Goal: Task Accomplishment & Management: Complete application form

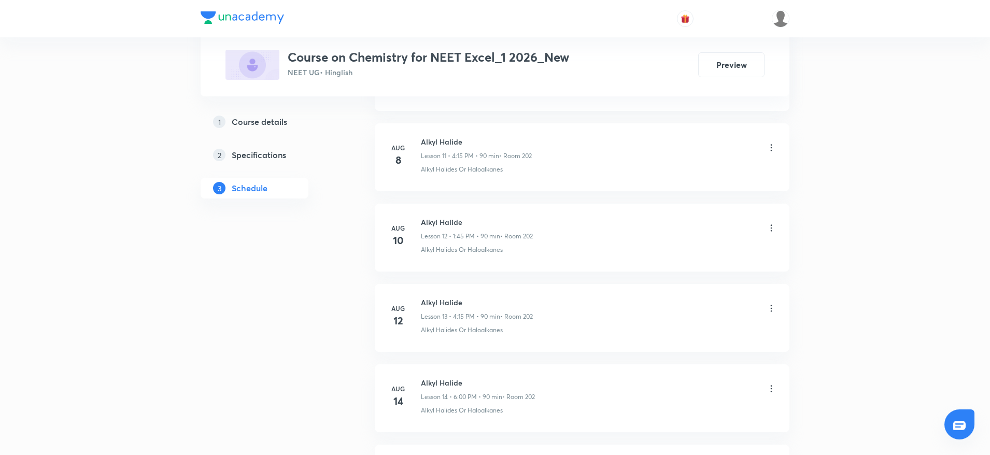
scroll to position [1902, 0]
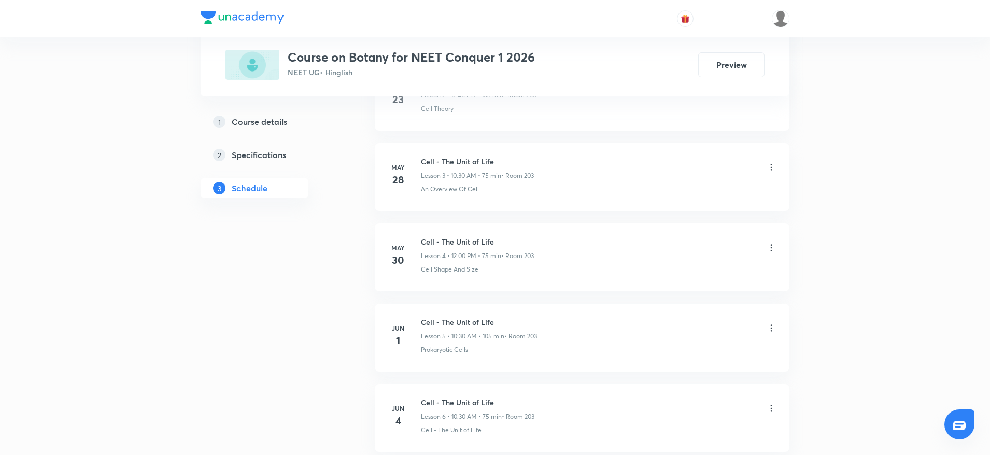
scroll to position [4231, 0]
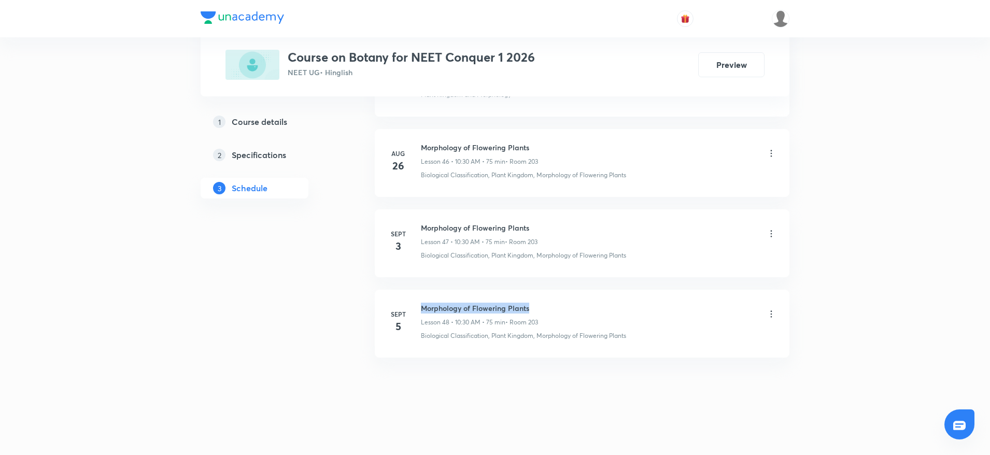
drag, startPoint x: 420, startPoint y: 303, endPoint x: 542, endPoint y: 305, distance: 121.8
click at [542, 305] on div "Sept 5 Morphology of Flowering Plants Lesson 48 • 10:30 AM • 75 min • Room 203 …" at bounding box center [582, 322] width 389 height 38
copy h6 "Morphology of Flowering Plants"
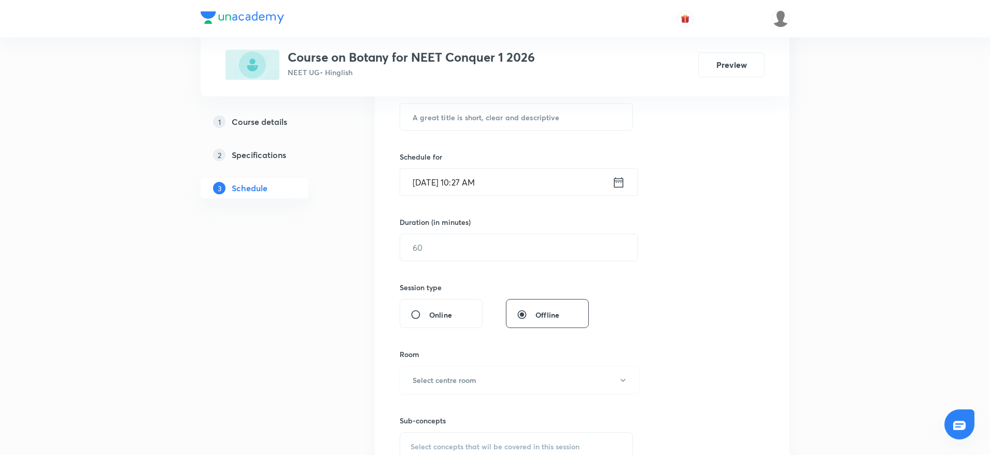
scroll to position [0, 0]
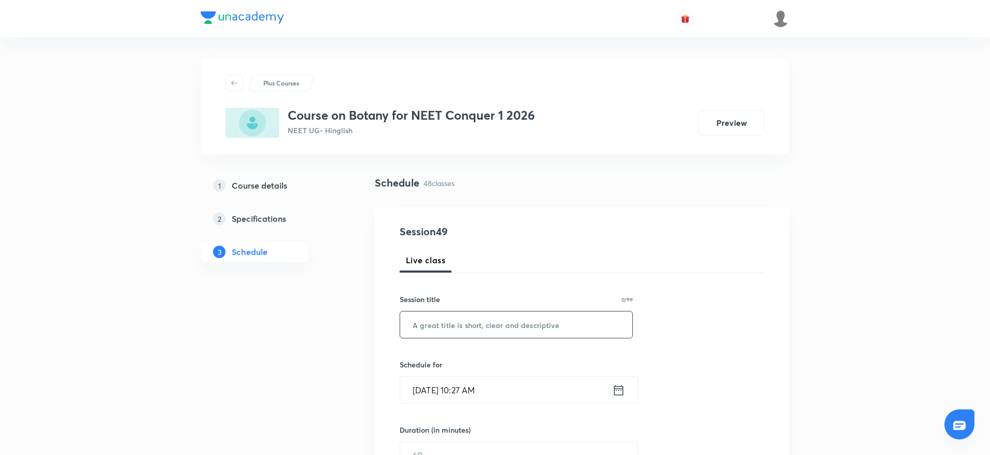
click at [487, 329] on input "text" at bounding box center [516, 324] width 232 height 26
paste input "Morphology of Flowering Plants"
type input "Morphology of Flowering Plants"
click at [475, 380] on input "Sept 6, 2025, 10:27 AM" at bounding box center [506, 390] width 212 height 26
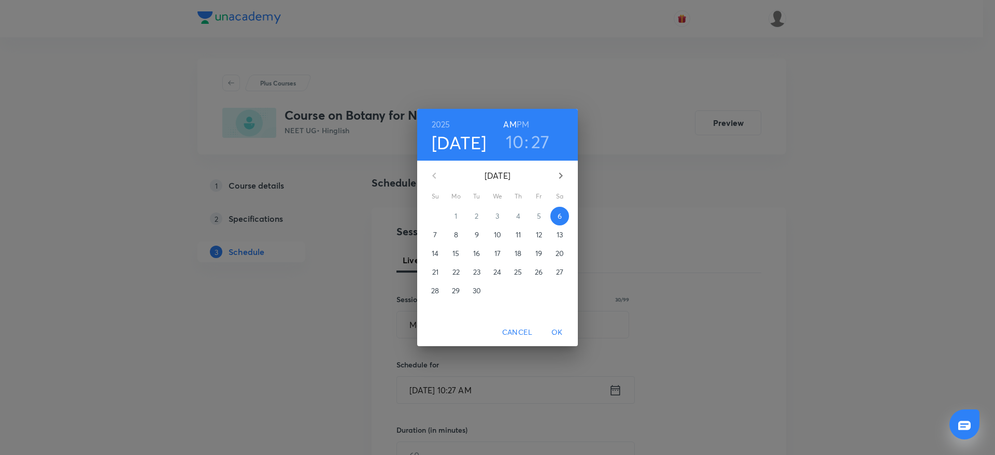
click at [532, 141] on h3 "27" at bounding box center [540, 142] width 19 height 22
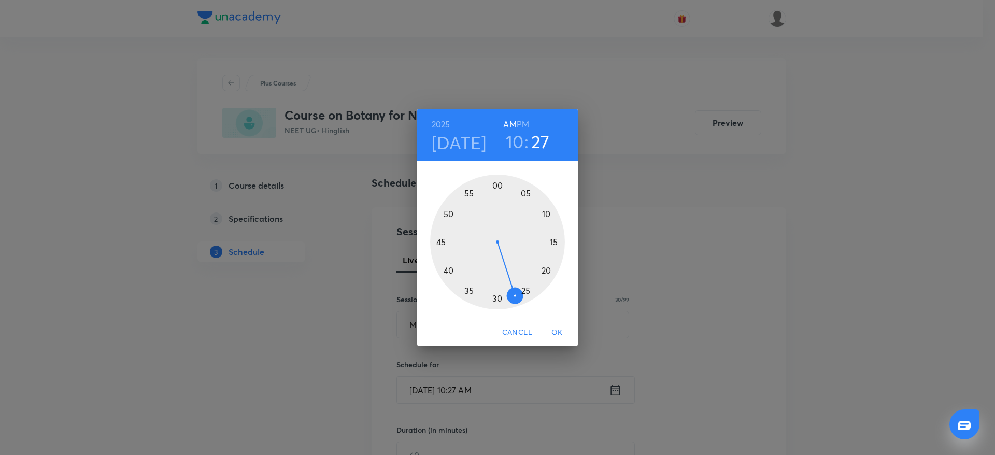
click at [495, 299] on div at bounding box center [497, 242] width 135 height 135
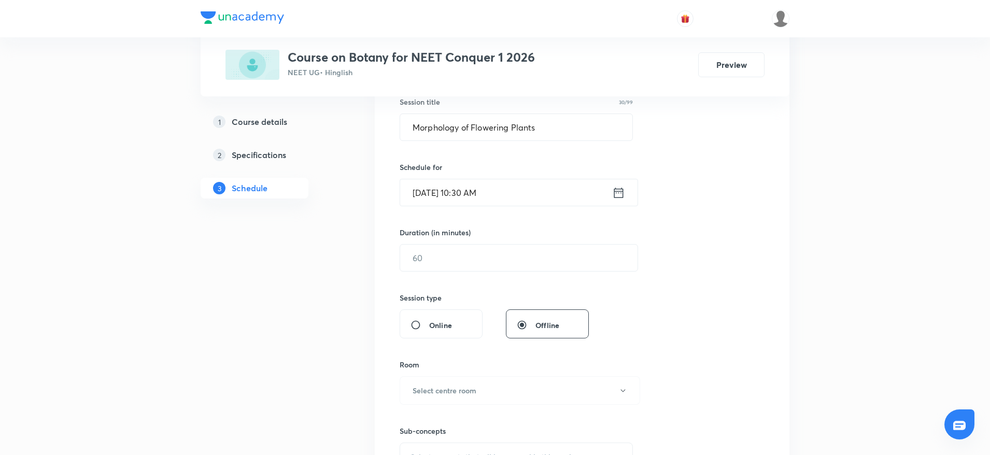
scroll to position [235, 0]
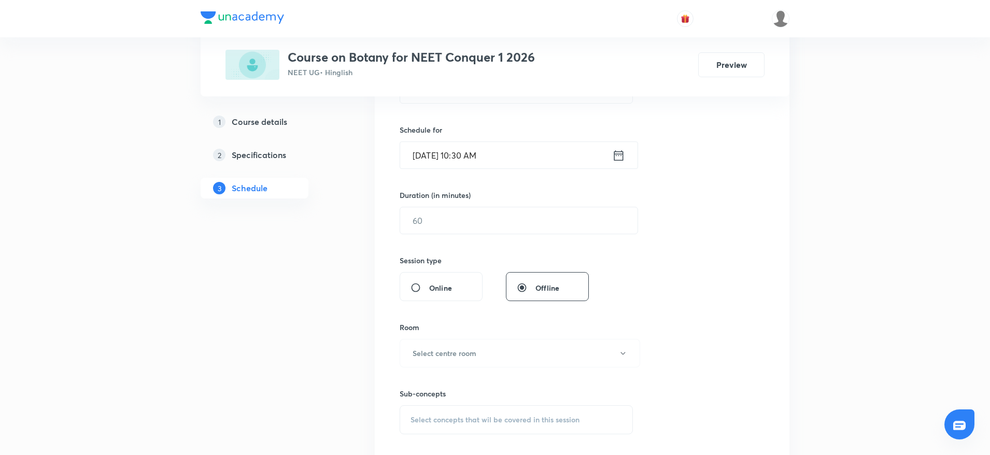
click at [478, 237] on div "Session 49 Live class Session title 30/99 Morphology of Flowering Plants ​ Sche…" at bounding box center [582, 232] width 365 height 487
click at [485, 228] on input "text" at bounding box center [518, 220] width 237 height 26
type input "75"
click at [493, 364] on button "Select centre room" at bounding box center [520, 353] width 240 height 29
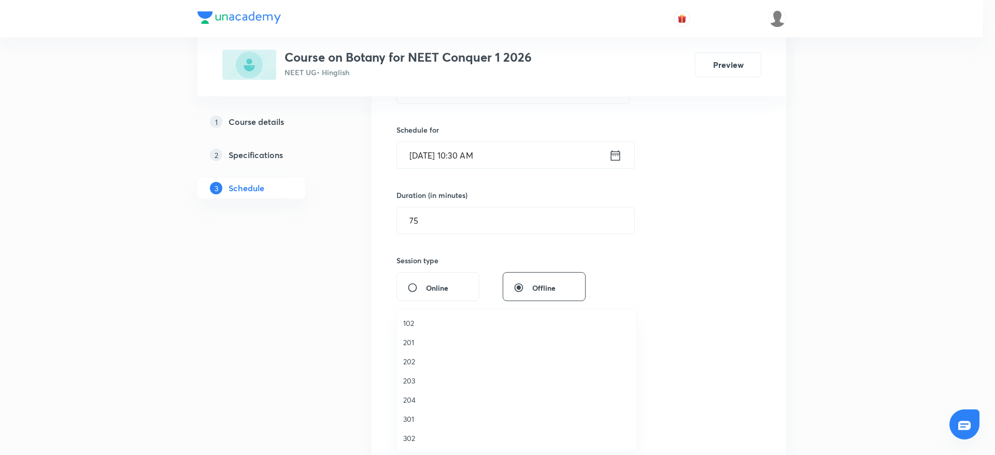
click at [407, 387] on li "203" at bounding box center [516, 380] width 239 height 19
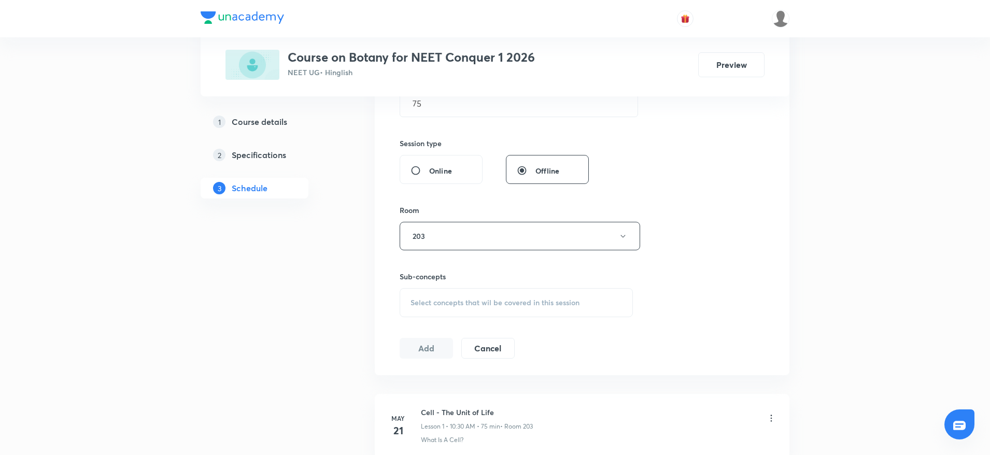
scroll to position [358, 0]
click at [509, 296] on span "Select concepts that wil be covered in this session" at bounding box center [494, 297] width 169 height 8
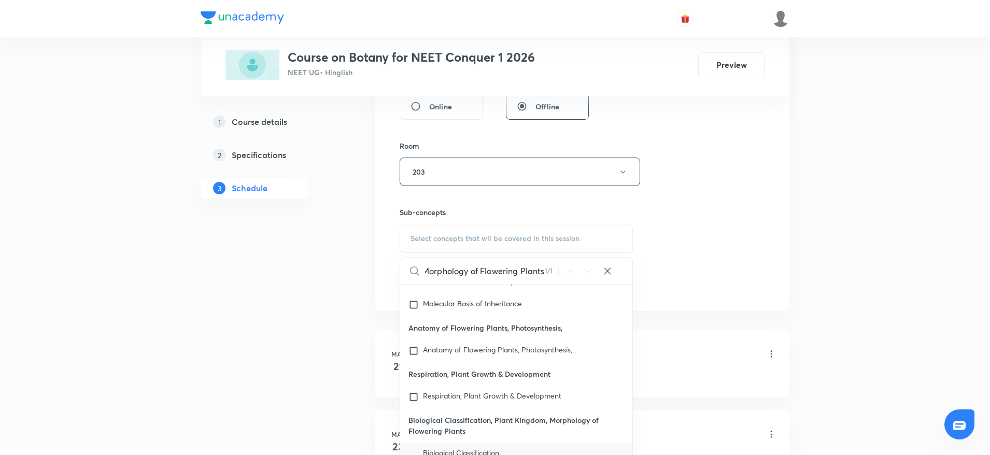
scroll to position [47874, 0]
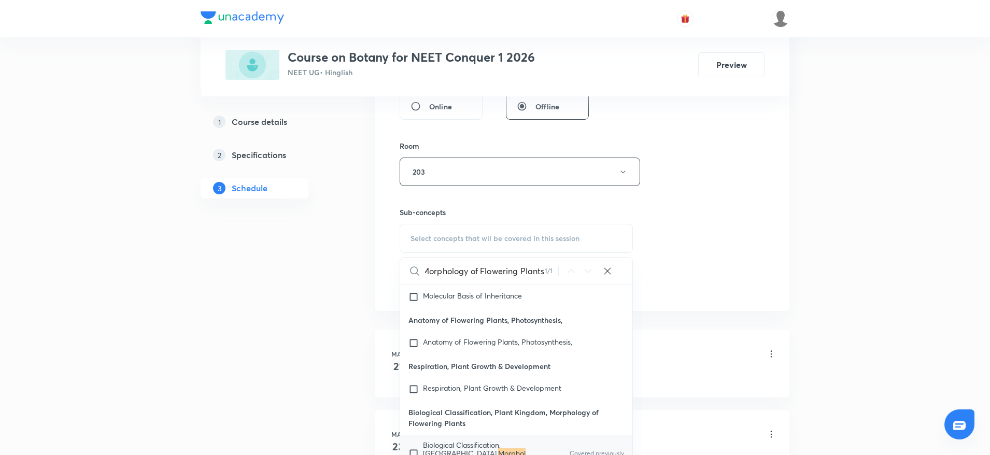
type input "Morphology of Flowering Plants"
click at [471, 448] on mark "Morphology of Flowering Plants" at bounding box center [474, 457] width 103 height 18
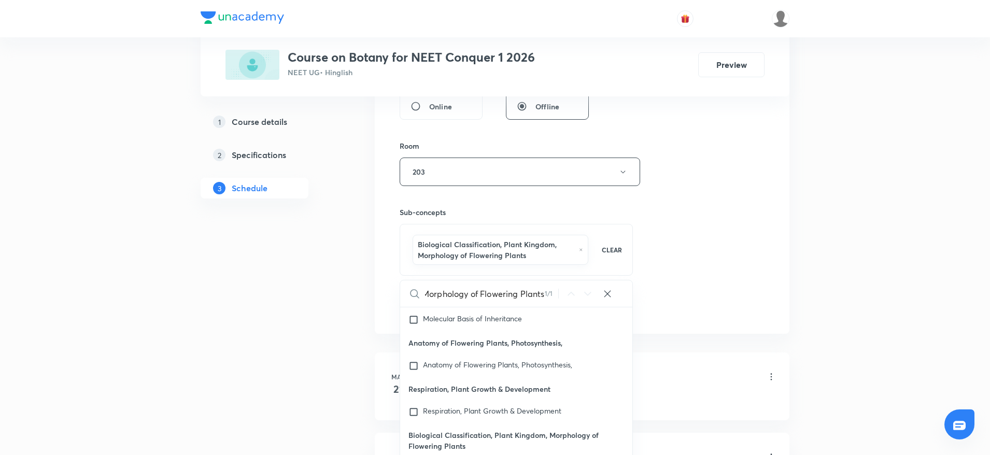
checkbox input "true"
click at [704, 225] on div "Session 49 Live class Session title 30/99 Morphology of Flowering Plants ​ Sche…" at bounding box center [582, 62] width 365 height 509
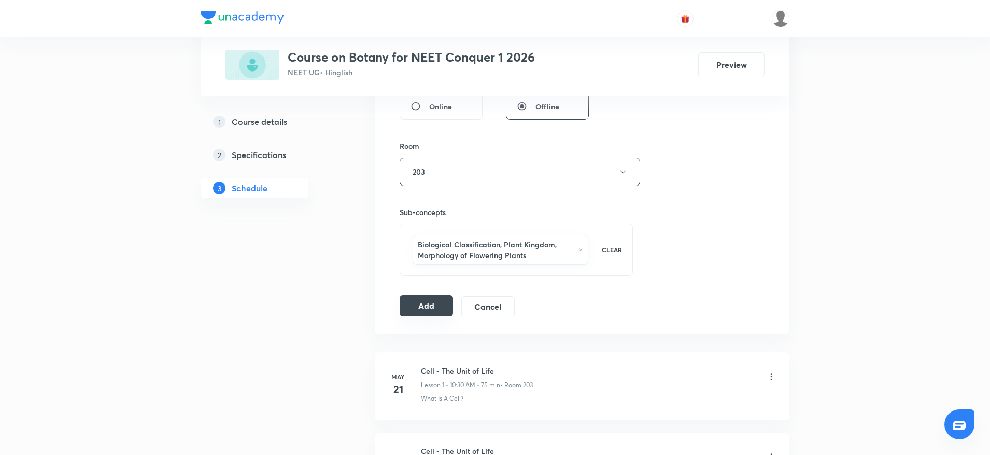
click at [423, 305] on button "Add" at bounding box center [426, 305] width 53 height 21
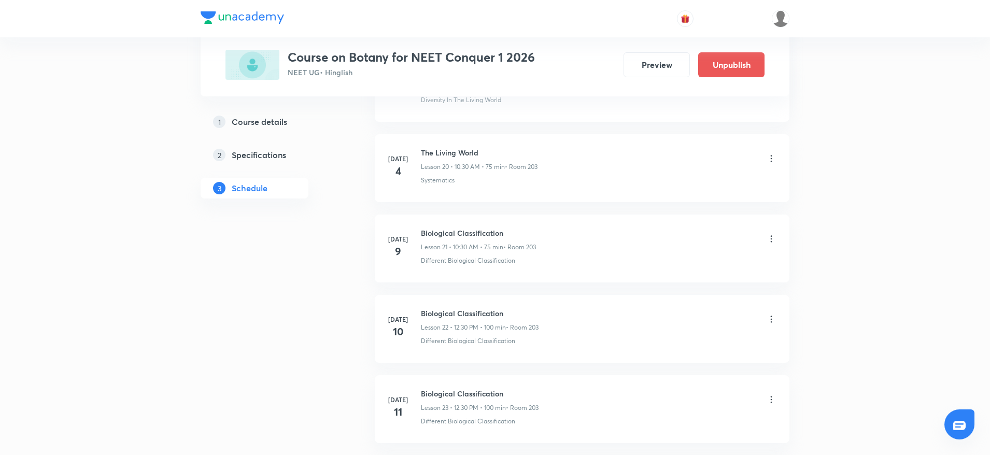
scroll to position [3835, 0]
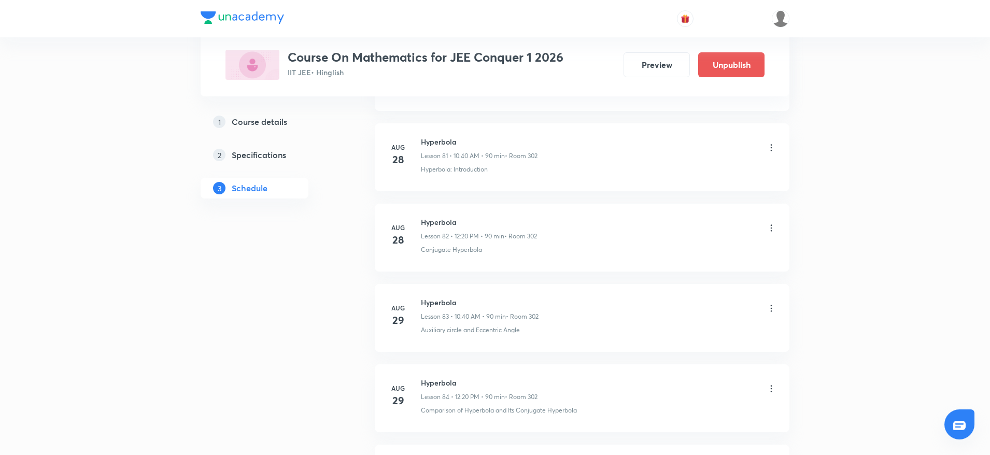
scroll to position [7444, 0]
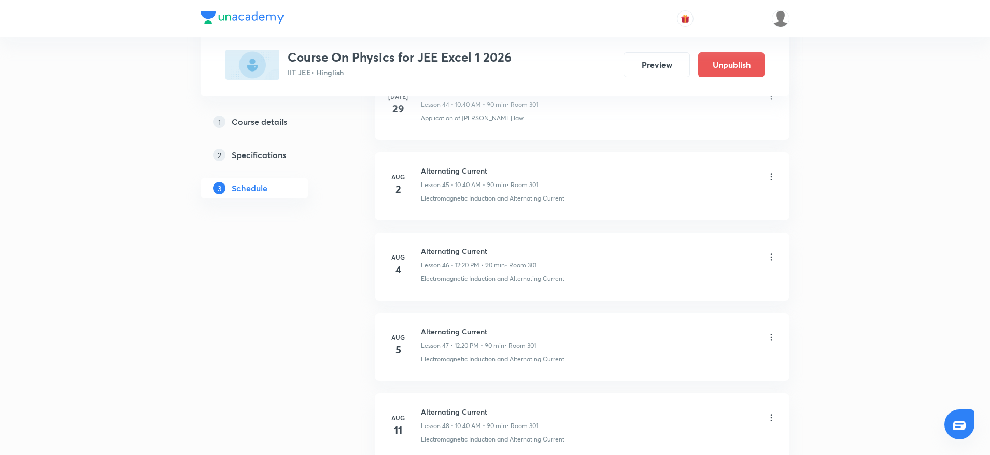
scroll to position [5034, 0]
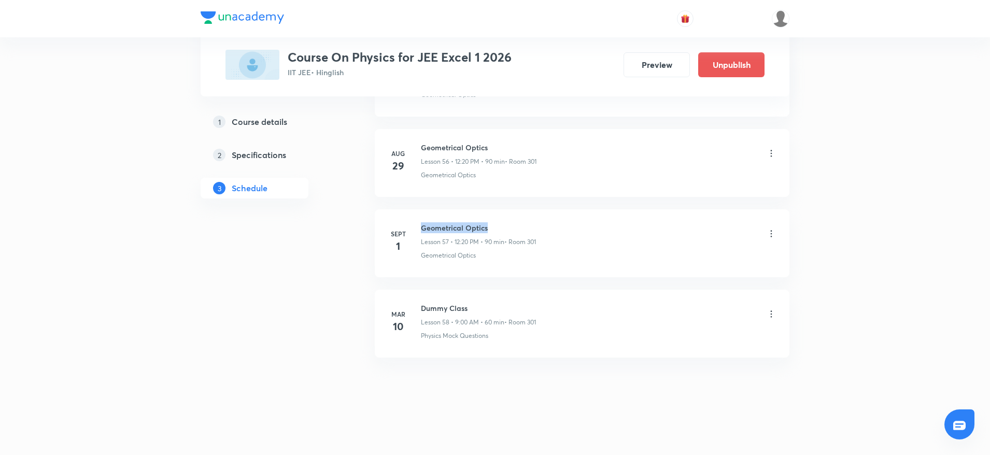
drag, startPoint x: 423, startPoint y: 224, endPoint x: 506, endPoint y: 213, distance: 83.1
click at [506, 213] on li "Sept 1 Geometrical Optics Lesson 57 • 12:20 PM • 90 min • Room 301 Geometrical …" at bounding box center [582, 243] width 415 height 68
copy h6 "Geometrical Optics"
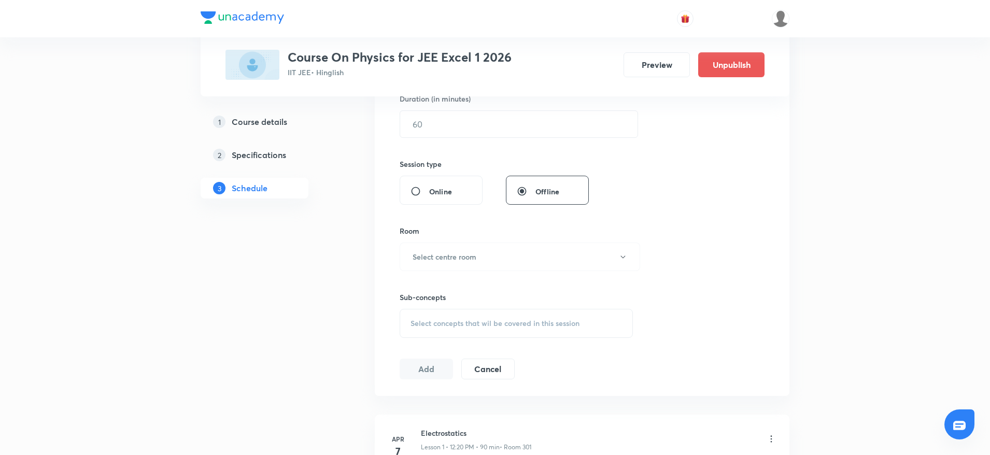
scroll to position [0, 0]
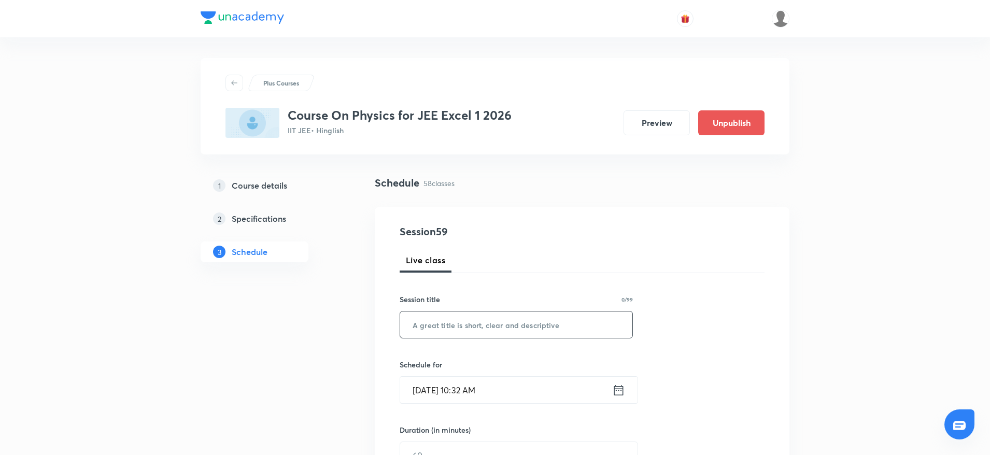
click at [567, 317] on input "text" at bounding box center [516, 324] width 232 height 26
paste input "Geometrical Optics"
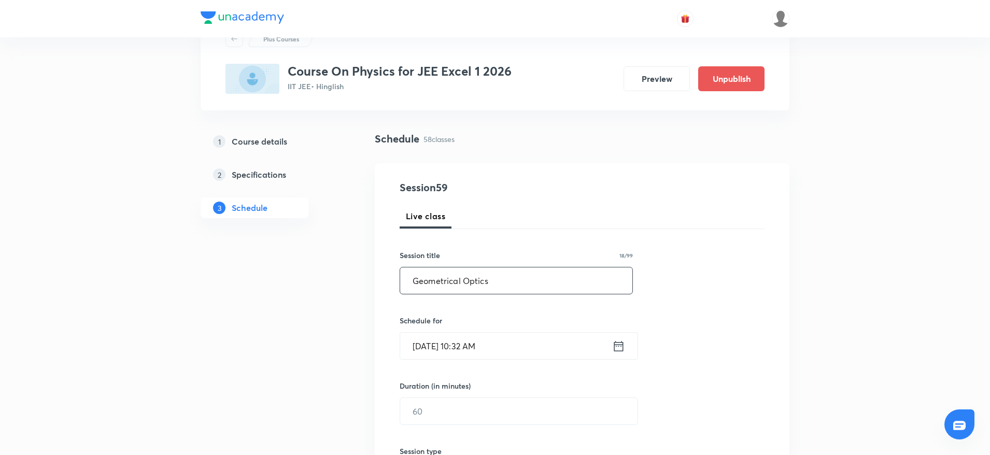
scroll to position [81, 0]
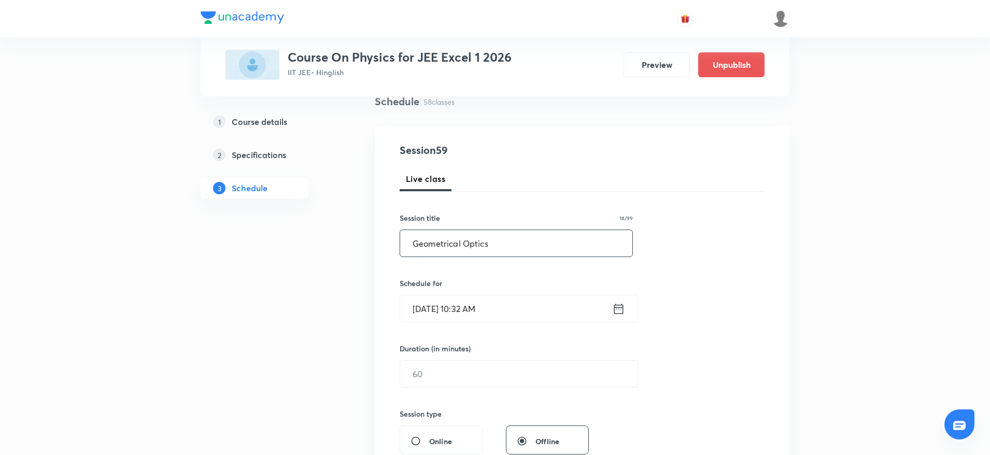
type input "Geometrical Optics"
click at [476, 310] on input "Sept 6, 2025, 10:32 AM" at bounding box center [506, 308] width 212 height 26
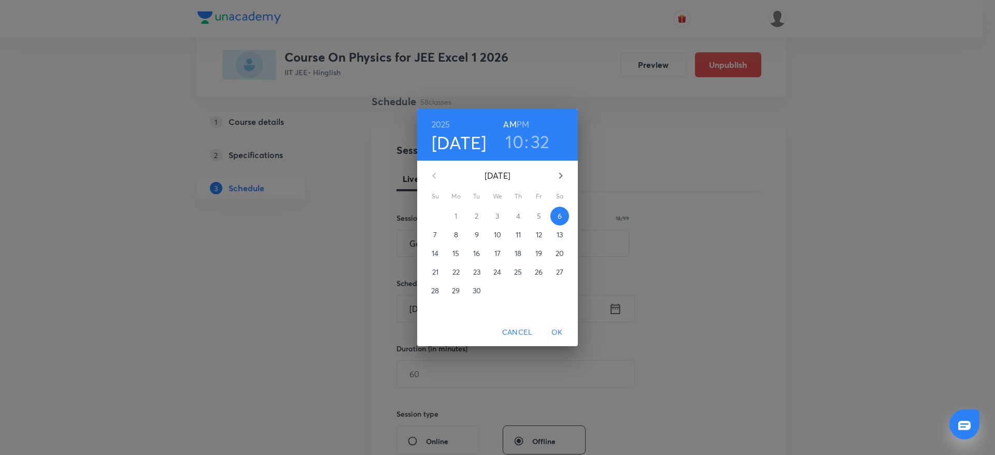
click at [544, 137] on h3 "32" at bounding box center [540, 142] width 19 height 22
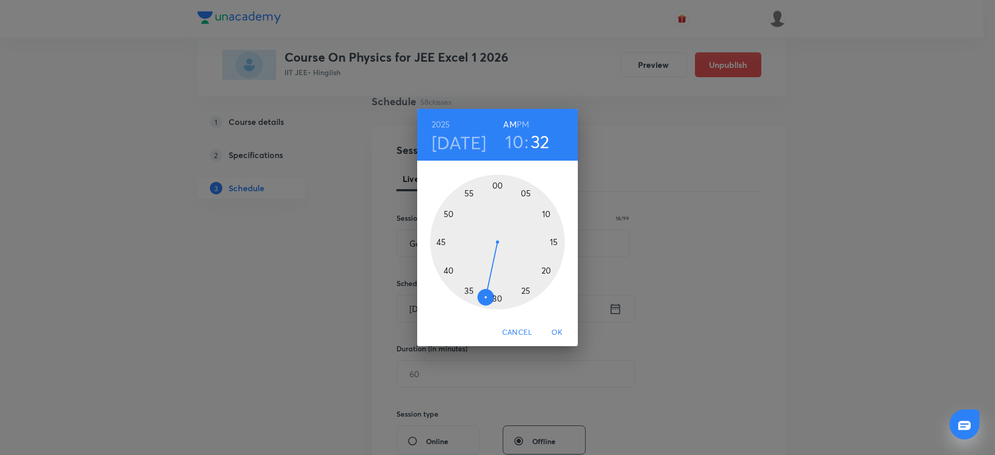
click at [446, 270] on div at bounding box center [497, 242] width 135 height 135
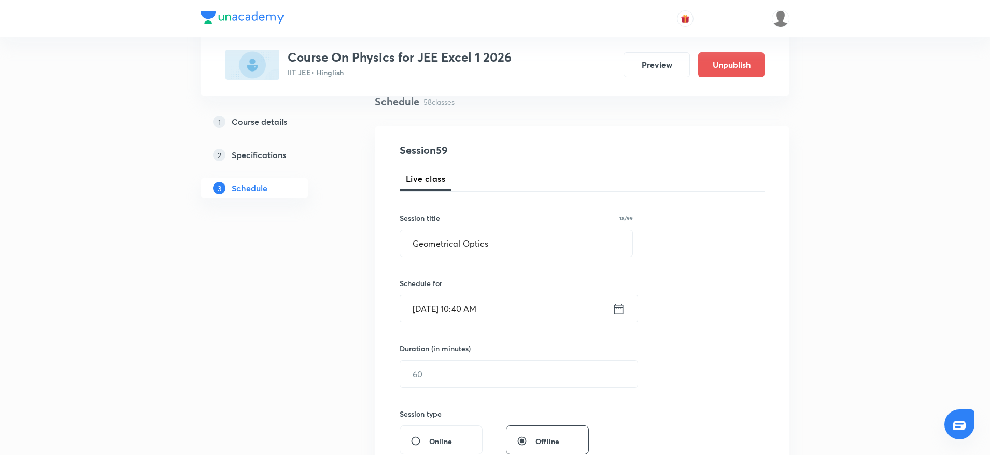
click at [483, 309] on input "[DATE] 10:40 AM" at bounding box center [506, 308] width 212 height 26
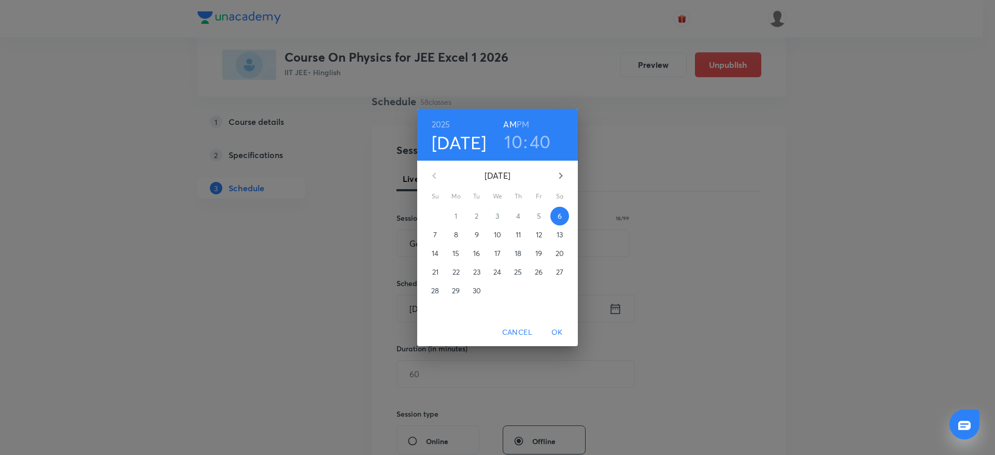
click at [527, 121] on h6 "PM" at bounding box center [523, 124] width 12 height 15
click at [517, 124] on h6 "PM" at bounding box center [523, 124] width 12 height 15
click at [511, 120] on h6 "AM" at bounding box center [509, 124] width 13 height 15
click at [557, 334] on span "OK" at bounding box center [557, 332] width 25 height 13
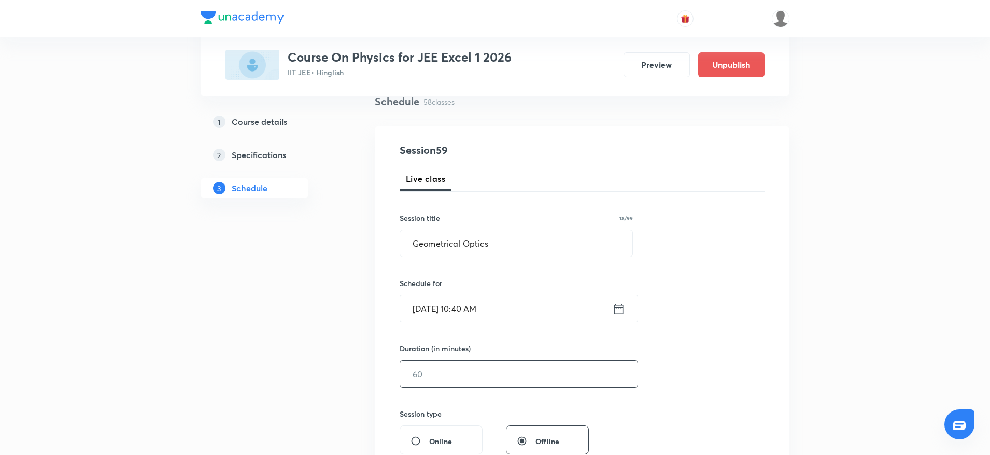
click at [491, 375] on input "text" at bounding box center [518, 374] width 237 height 26
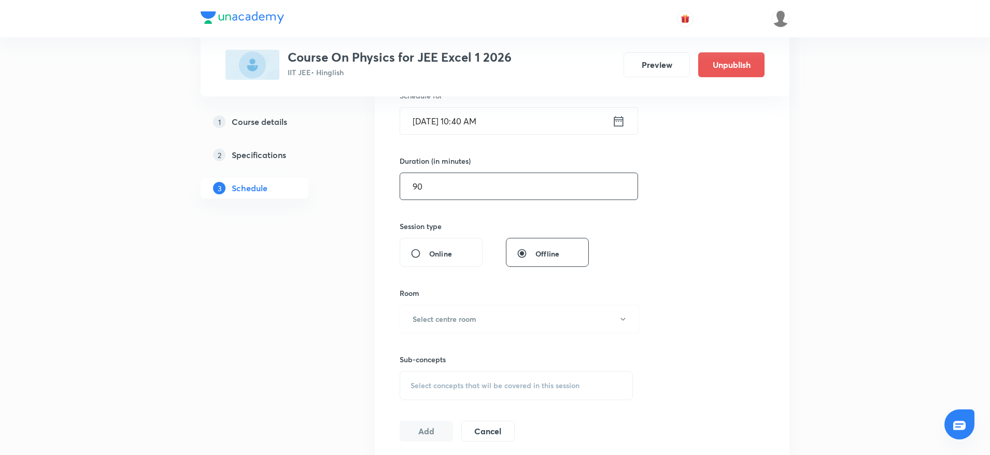
scroll to position [344, 0]
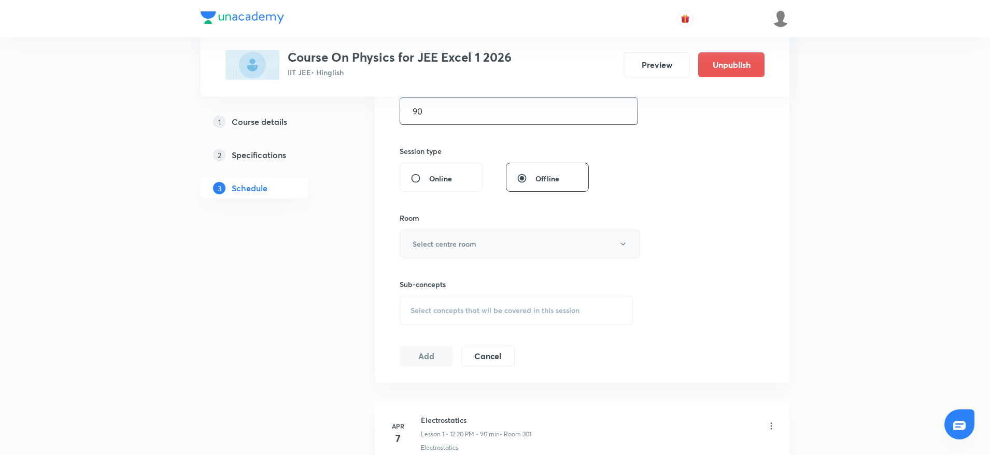
type input "90"
click at [547, 249] on button "Select centre room" at bounding box center [520, 244] width 240 height 29
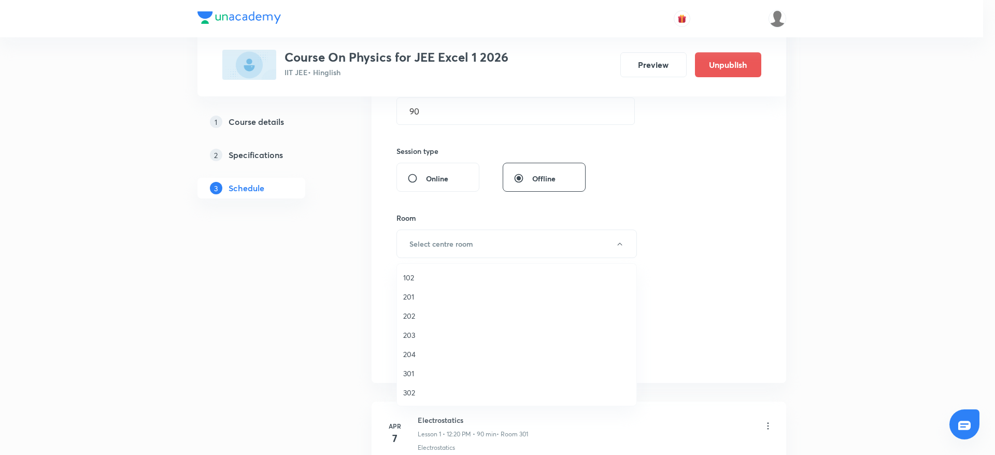
click at [417, 372] on span "301" at bounding box center [516, 373] width 227 height 11
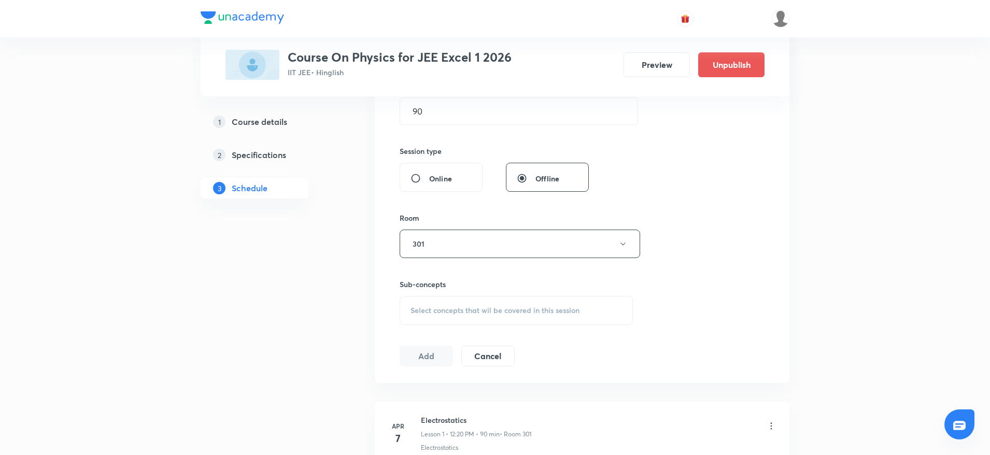
click at [486, 315] on span "Select concepts that wil be covered in this session" at bounding box center [494, 310] width 169 height 8
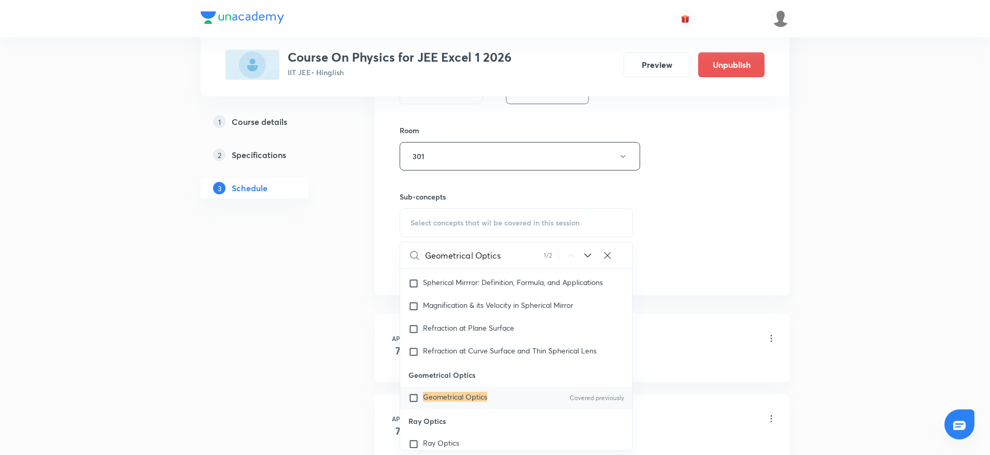
scroll to position [8635, 0]
type input "Geometrical Optics"
click at [457, 396] on mark "Geometrical Optics" at bounding box center [455, 395] width 64 height 10
checkbox input "true"
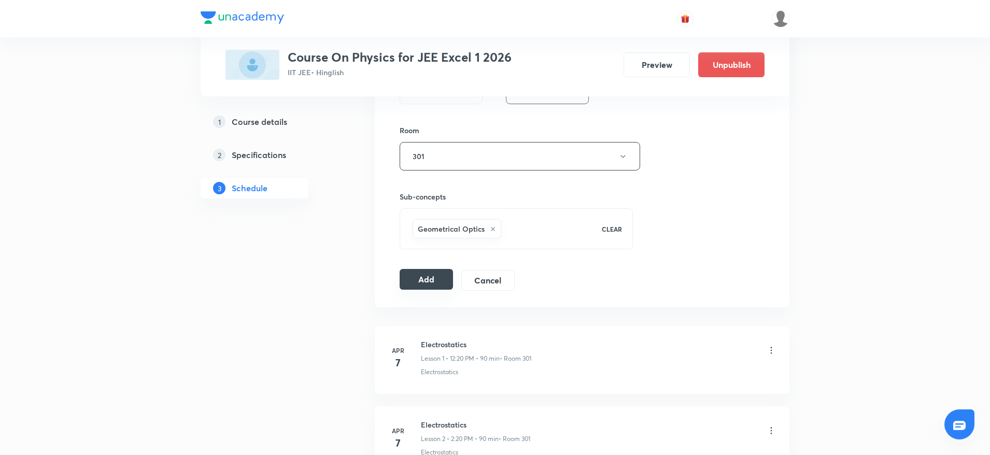
click at [423, 275] on button "Add" at bounding box center [426, 279] width 53 height 21
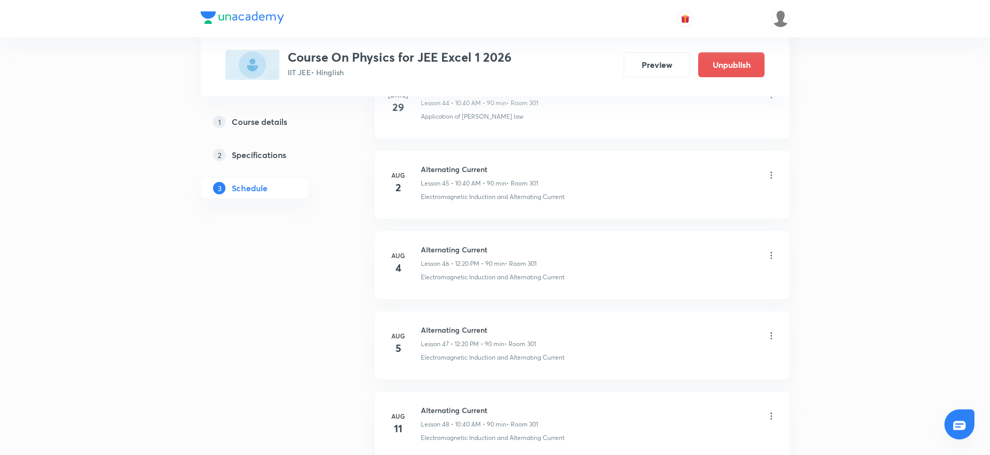
scroll to position [4638, 0]
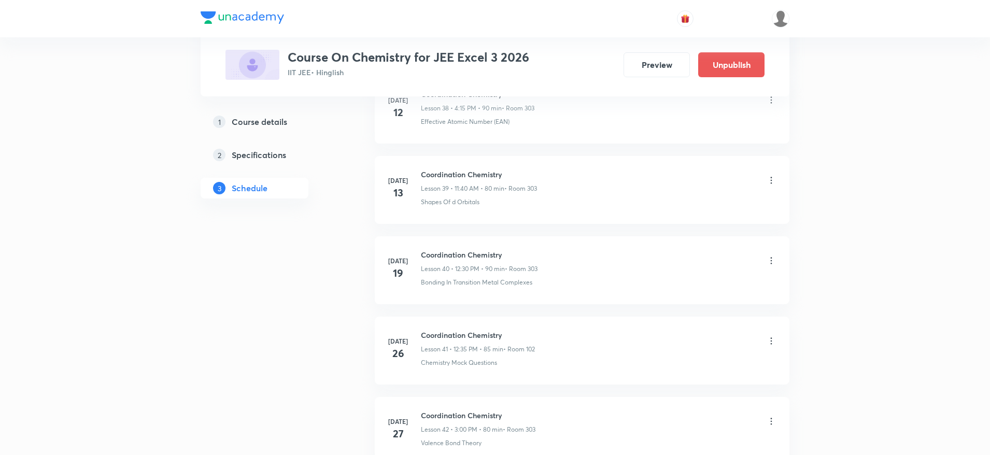
scroll to position [4874, 0]
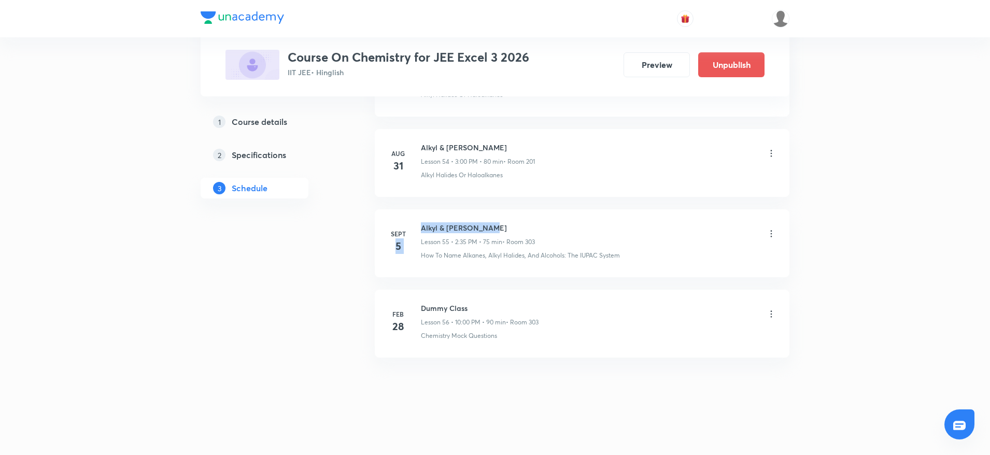
drag, startPoint x: 413, startPoint y: 222, endPoint x: 516, endPoint y: 216, distance: 103.3
click at [516, 216] on li "[DATE] Alkyl & Aryl Halide Lesson 55 • 2:35 PM • 75 min • Room 303 How To Name …" at bounding box center [582, 243] width 415 height 68
drag, startPoint x: 422, startPoint y: 222, endPoint x: 510, endPoint y: 212, distance: 88.7
click at [510, 212] on li "[DATE] Alkyl & Aryl Halide Lesson 55 • 2:35 PM • 75 min • Room 303 How To Name …" at bounding box center [582, 243] width 415 height 68
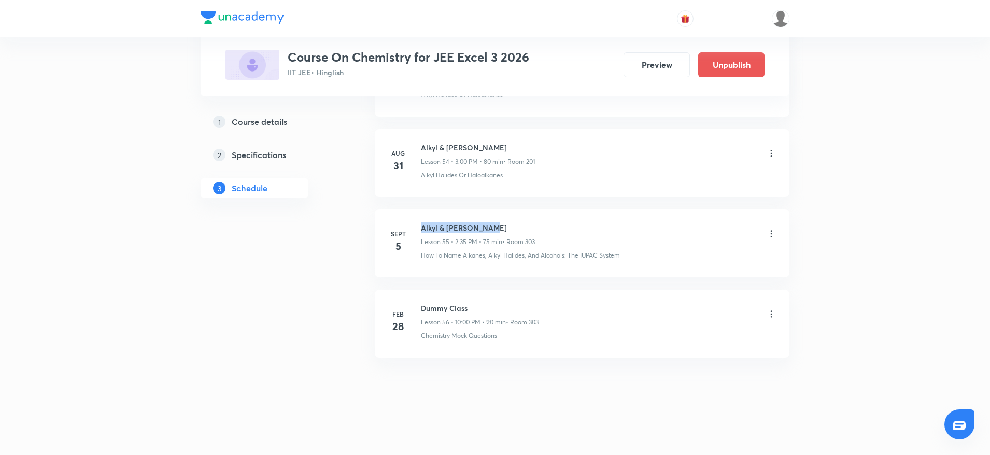
copy h6 "Alkyl & [PERSON_NAME]"
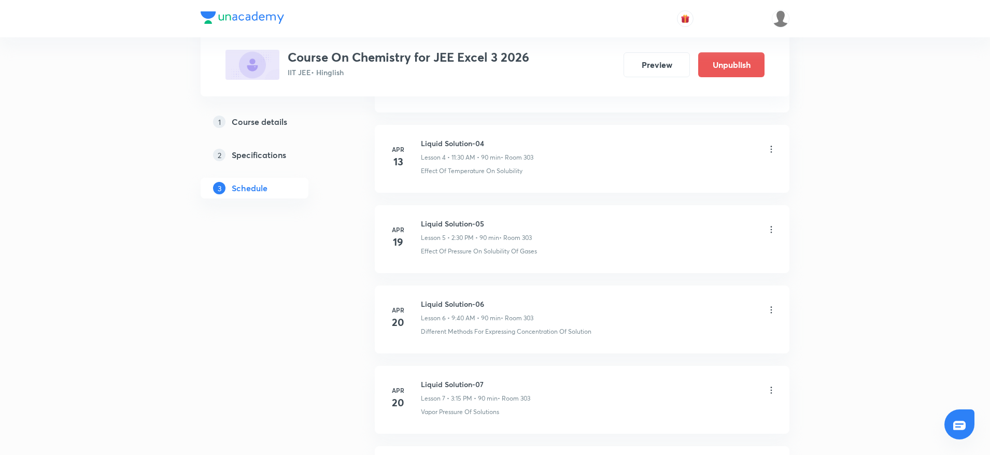
scroll to position [0, 0]
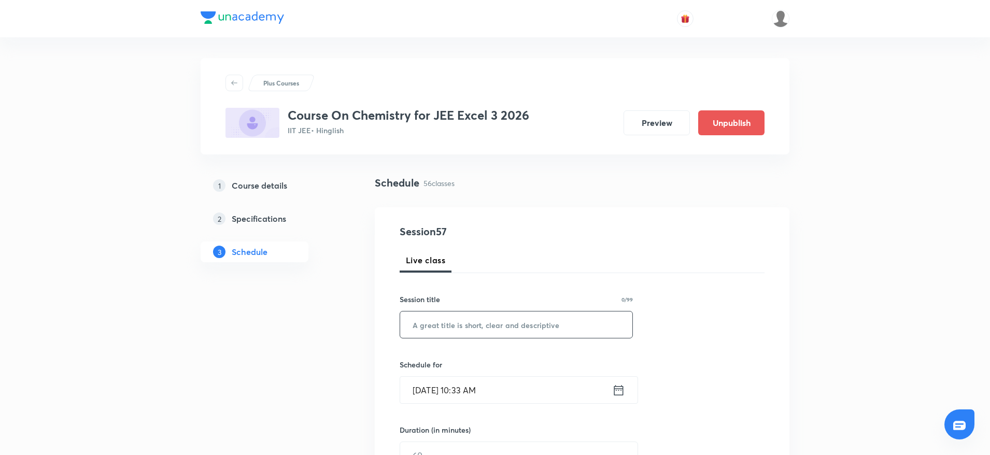
click at [592, 321] on input "text" at bounding box center [516, 324] width 232 height 26
paste input "Alkyl & [PERSON_NAME]"
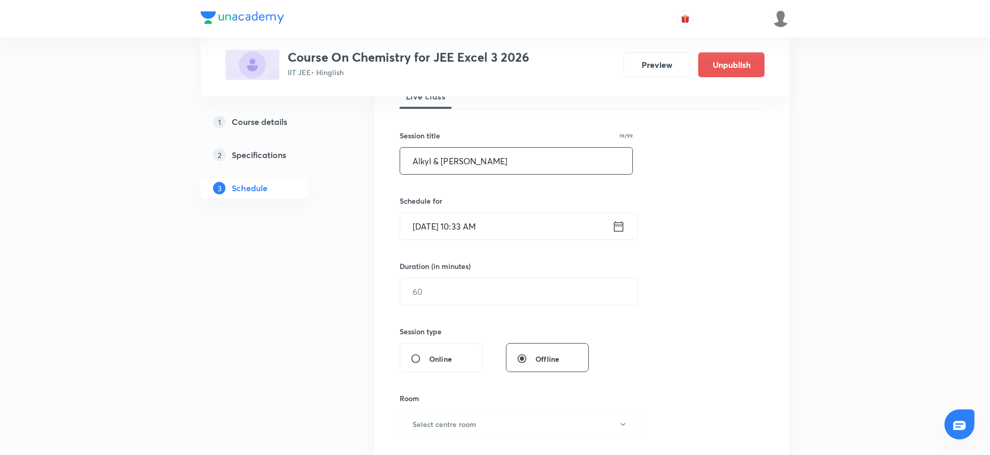
scroll to position [188, 0]
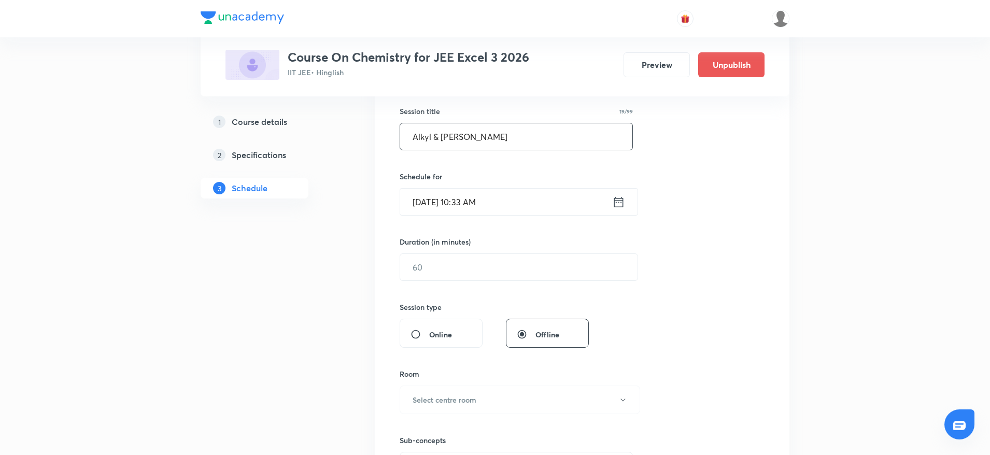
type input "Alkyl & [PERSON_NAME]"
click at [479, 199] on input "[DATE] 10:33 AM" at bounding box center [506, 202] width 212 height 26
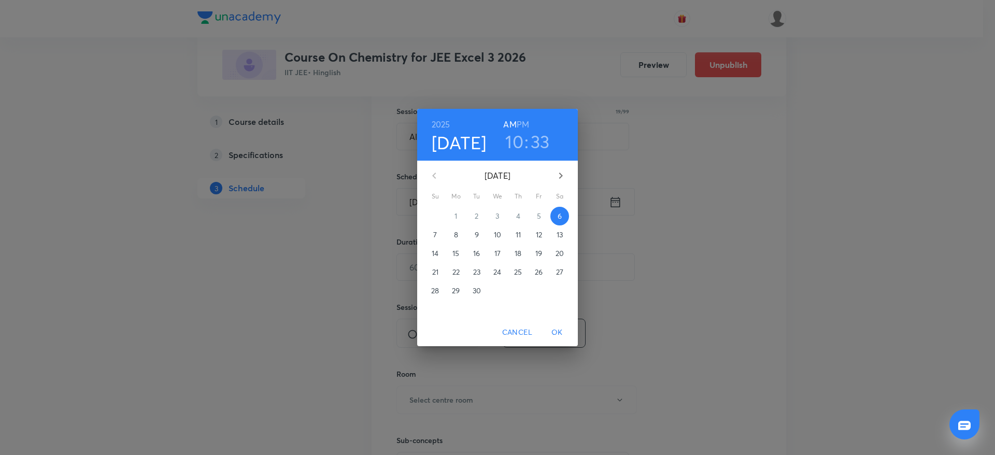
click at [551, 136] on div "10 : 33" at bounding box center [527, 142] width 72 height 22
click at [546, 138] on h3 "33" at bounding box center [540, 142] width 19 height 22
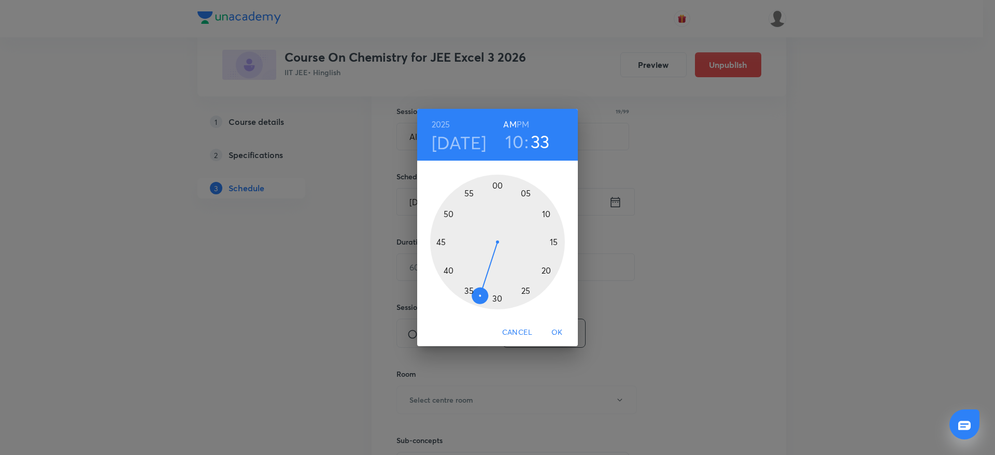
click at [447, 267] on div at bounding box center [497, 242] width 135 height 135
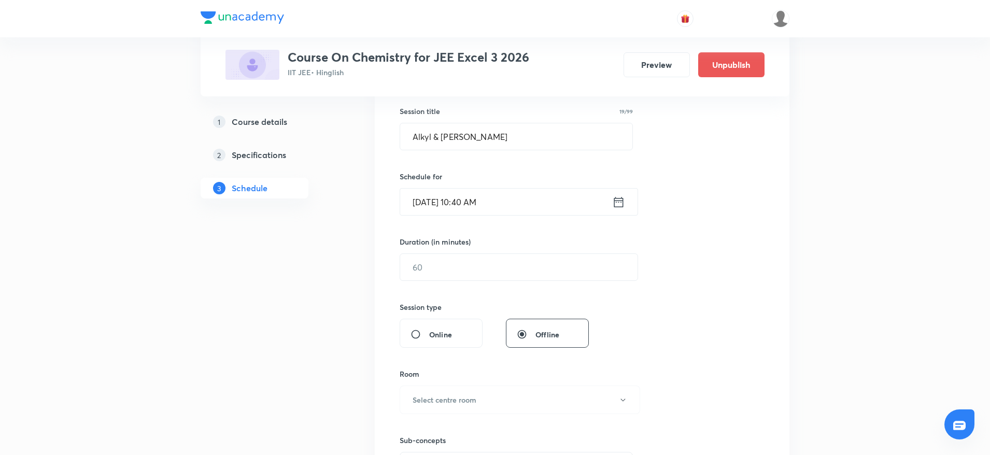
click at [447, 267] on input "text" at bounding box center [518, 267] width 237 height 26
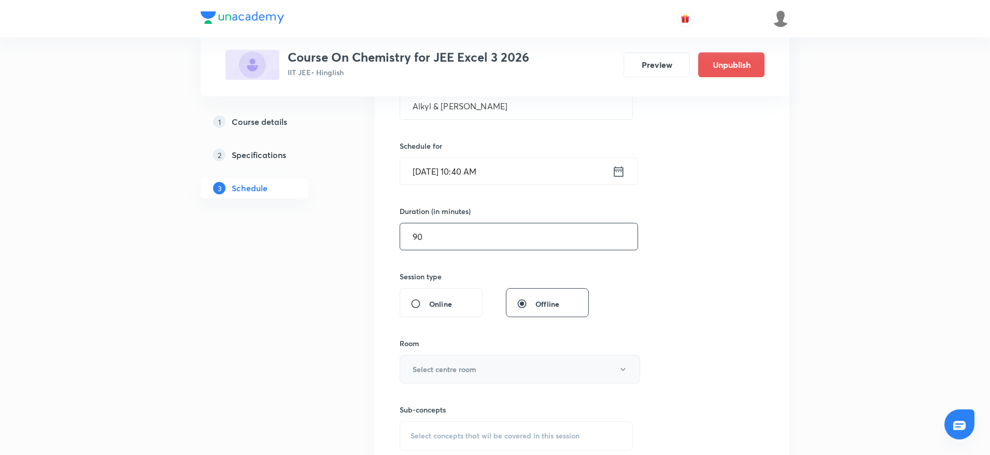
type input "90"
click at [491, 364] on button "Select centre room" at bounding box center [520, 369] width 240 height 29
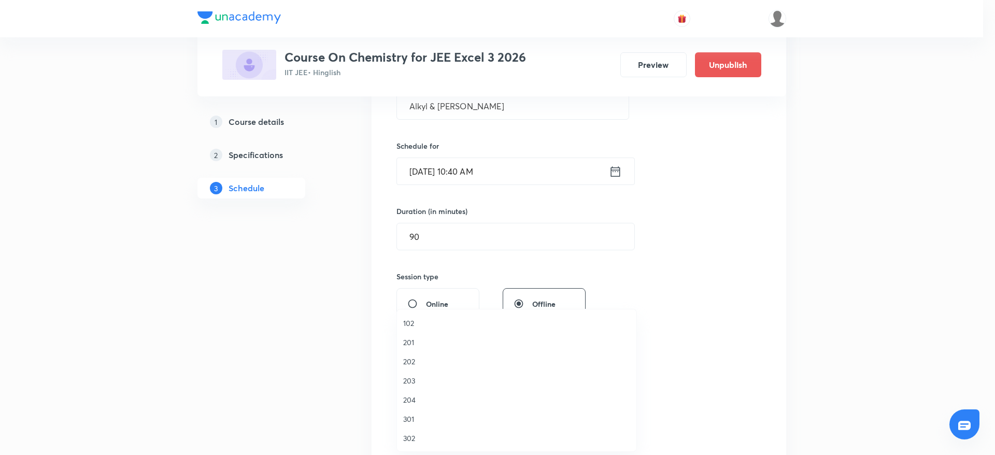
click at [775, 254] on div at bounding box center [497, 227] width 995 height 455
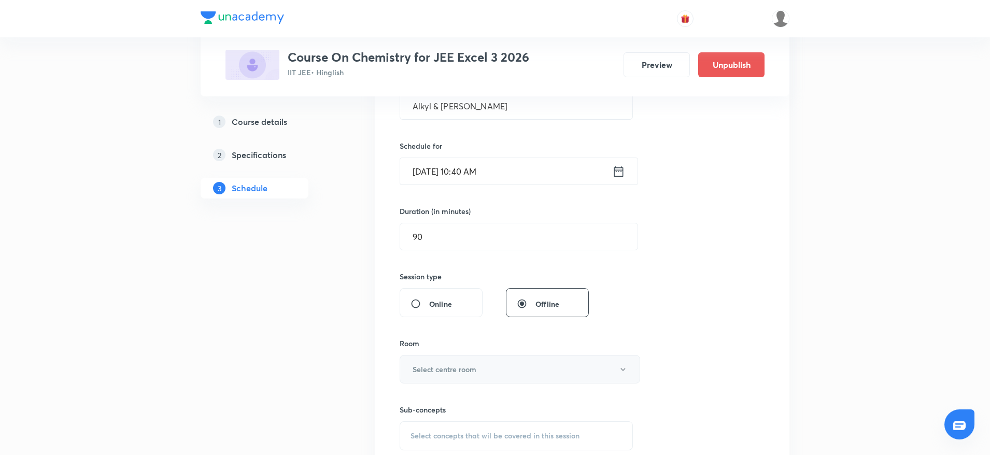
click at [558, 361] on button "Select centre room" at bounding box center [520, 369] width 240 height 29
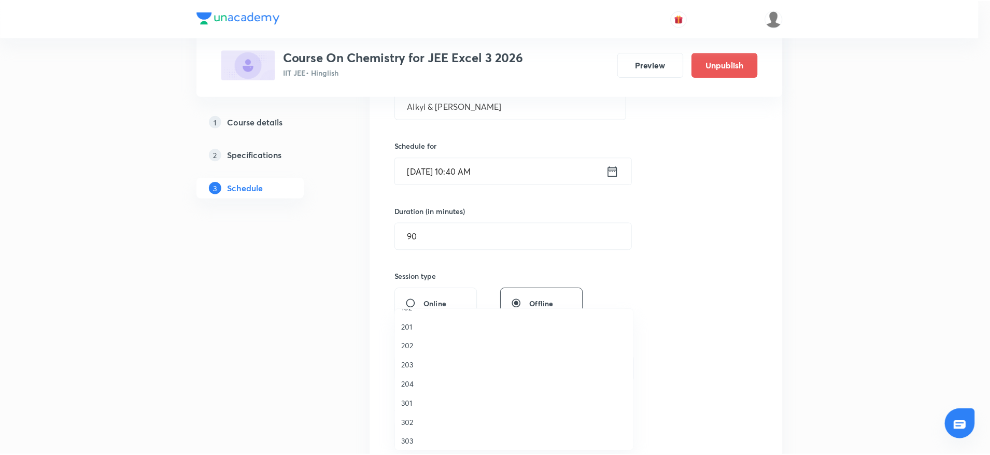
scroll to position [20, 0]
click at [414, 436] on span "303" at bounding box center [516, 437] width 227 height 11
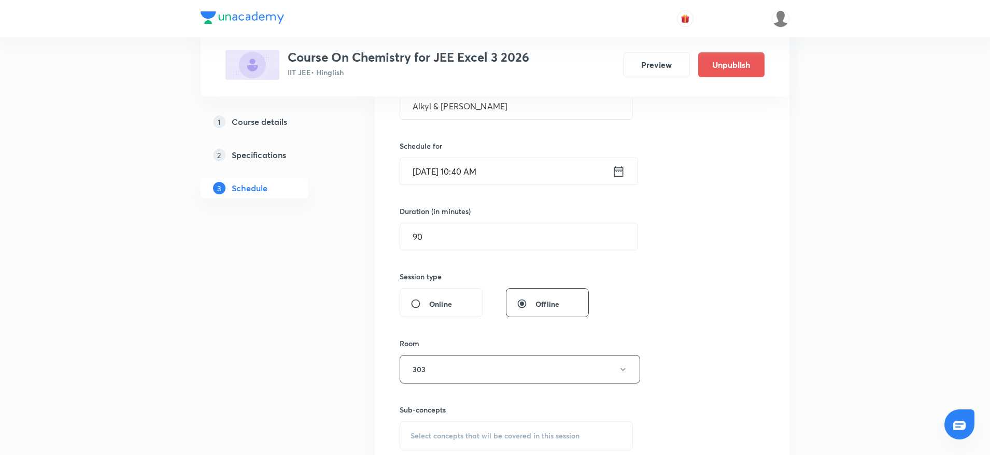
click at [701, 327] on div "Session 57 Live class Session title 19/99 Alkyl & [PERSON_NAME] ​ Schedule for …" at bounding box center [582, 248] width 365 height 487
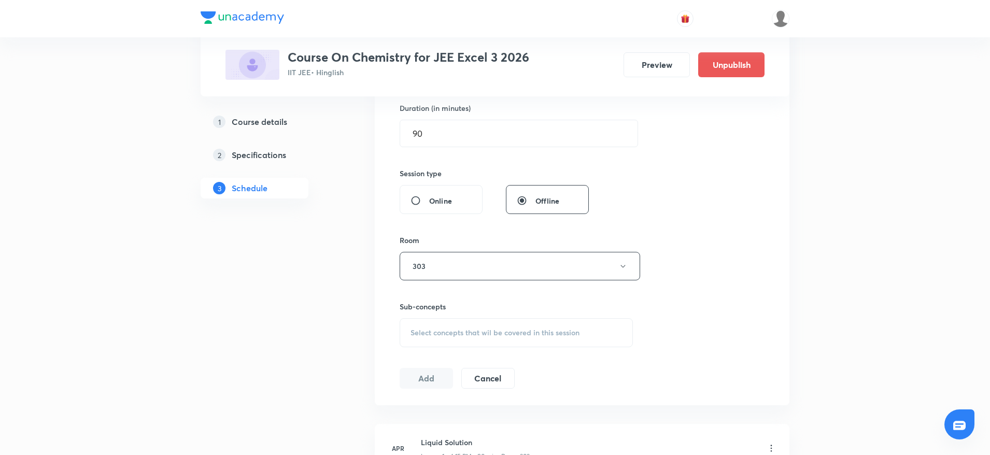
scroll to position [334, 0]
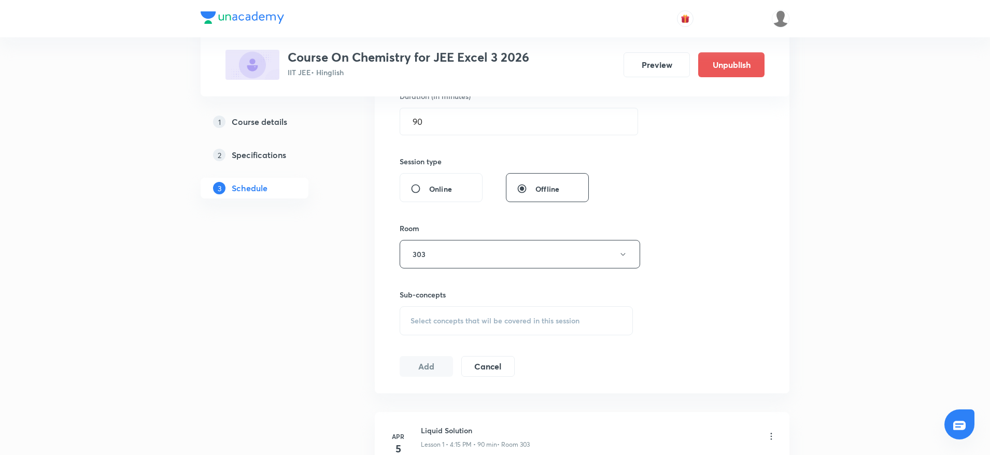
click at [582, 321] on div "Select concepts that wil be covered in this session" at bounding box center [516, 320] width 233 height 29
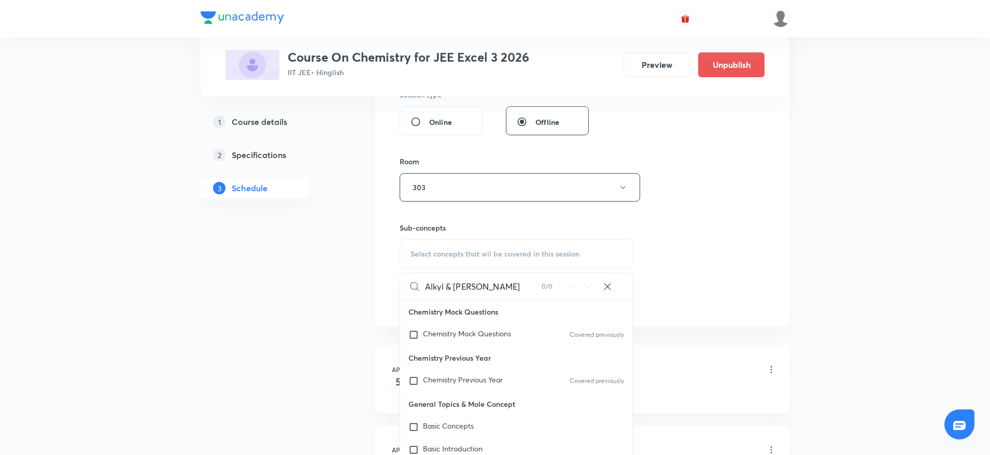
scroll to position [407, 0]
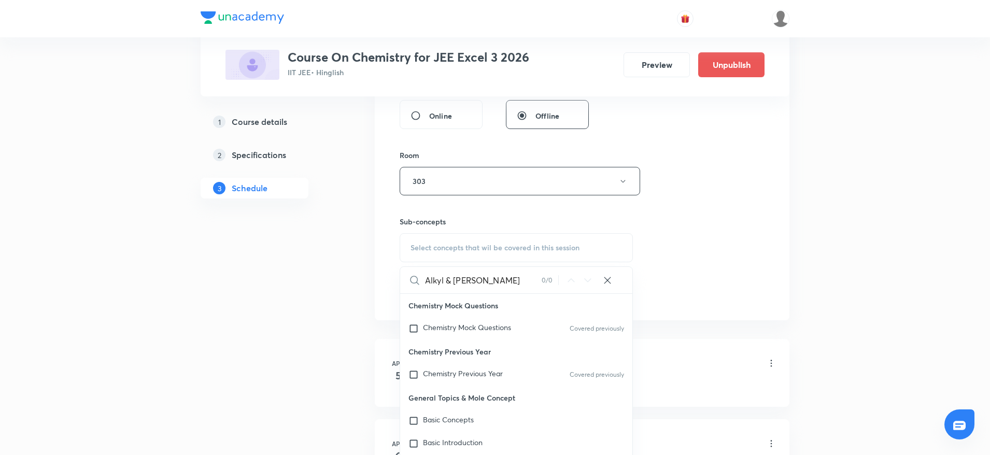
drag, startPoint x: 444, startPoint y: 277, endPoint x: 549, endPoint y: 296, distance: 106.8
click at [549, 296] on div "Alkyl & [PERSON_NAME] 0 / 0 ​ Chemistry Mock Questions Chemistry Mock Questions…" at bounding box center [516, 370] width 233 height 209
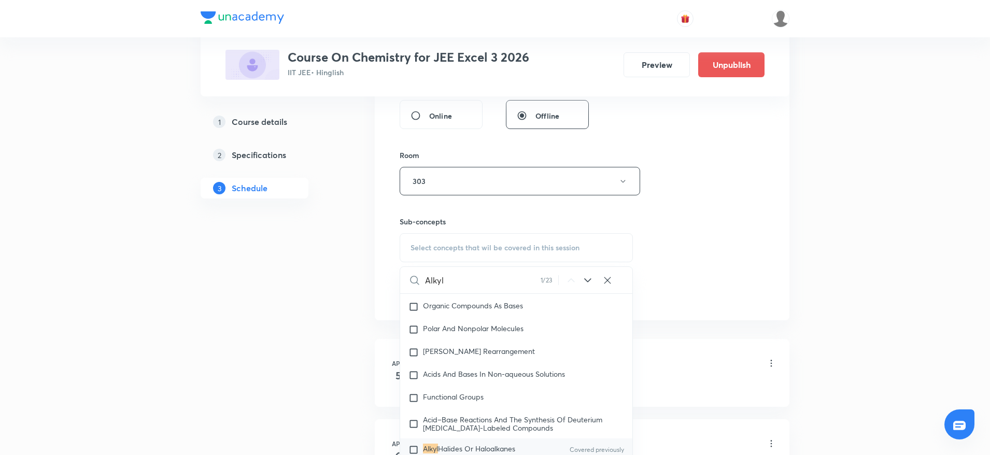
scroll to position [18317, 0]
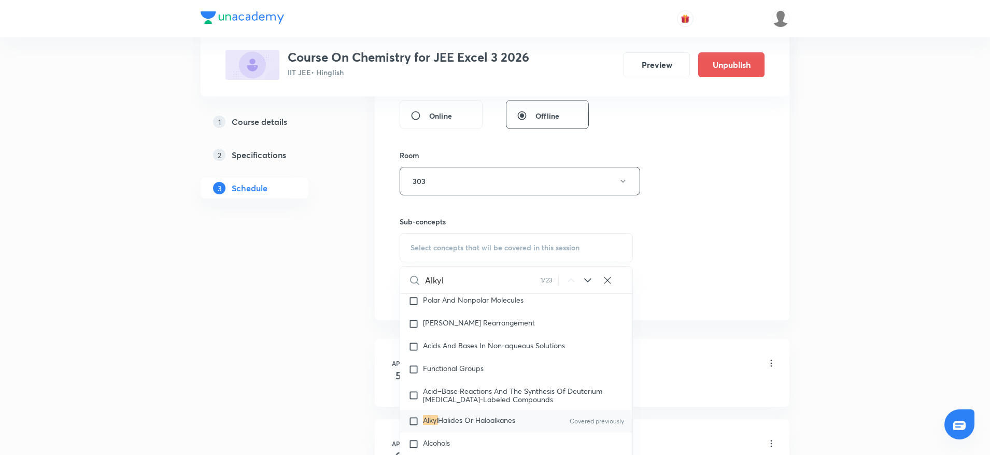
type input "Alkyl"
click at [485, 425] on span "Halides Or Haloalkanes" at bounding box center [476, 420] width 77 height 10
checkbox input "true"
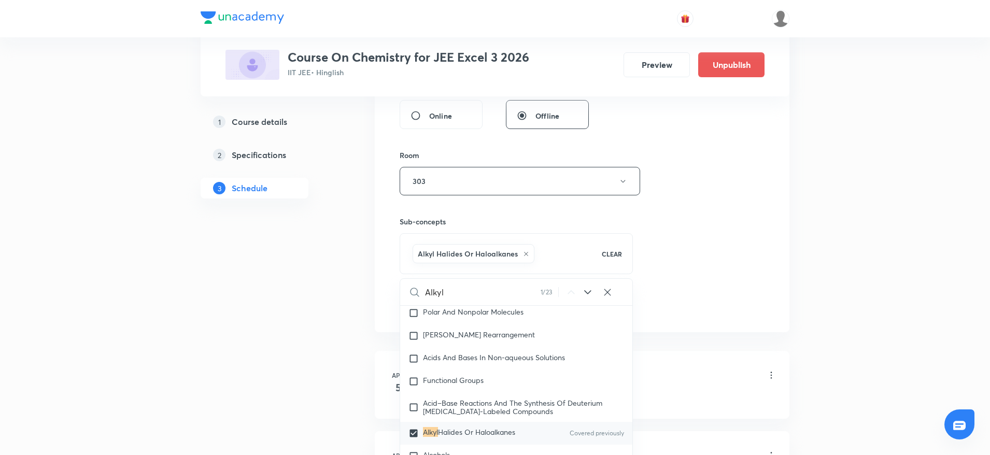
click at [709, 241] on div "Session 57 Live class Session title 19/99 Alkyl & [PERSON_NAME] ​ Schedule for …" at bounding box center [582, 66] width 365 height 499
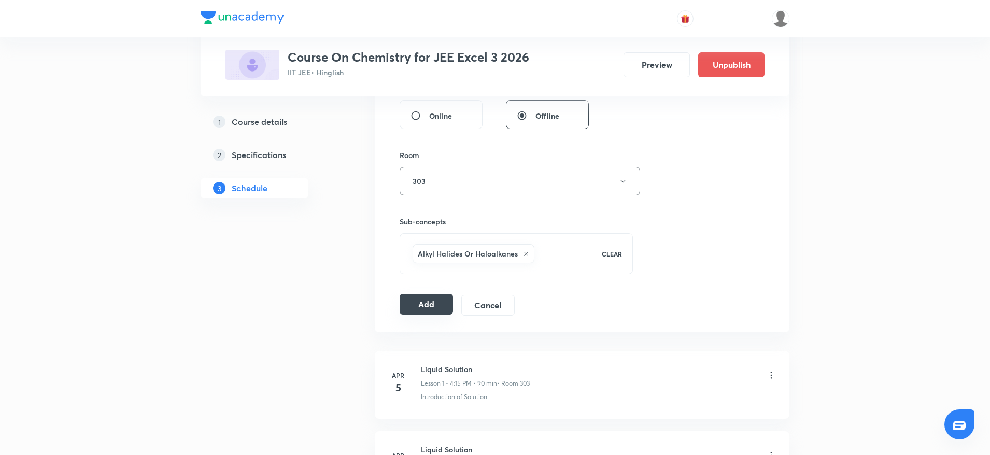
click at [421, 300] on button "Add" at bounding box center [426, 304] width 53 height 21
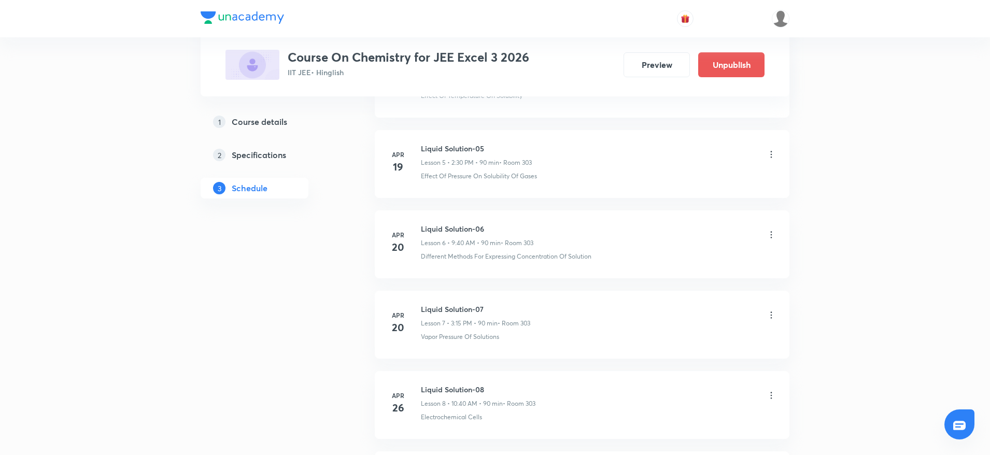
scroll to position [0, 0]
